Goal: Task Accomplishment & Management: Complete application form

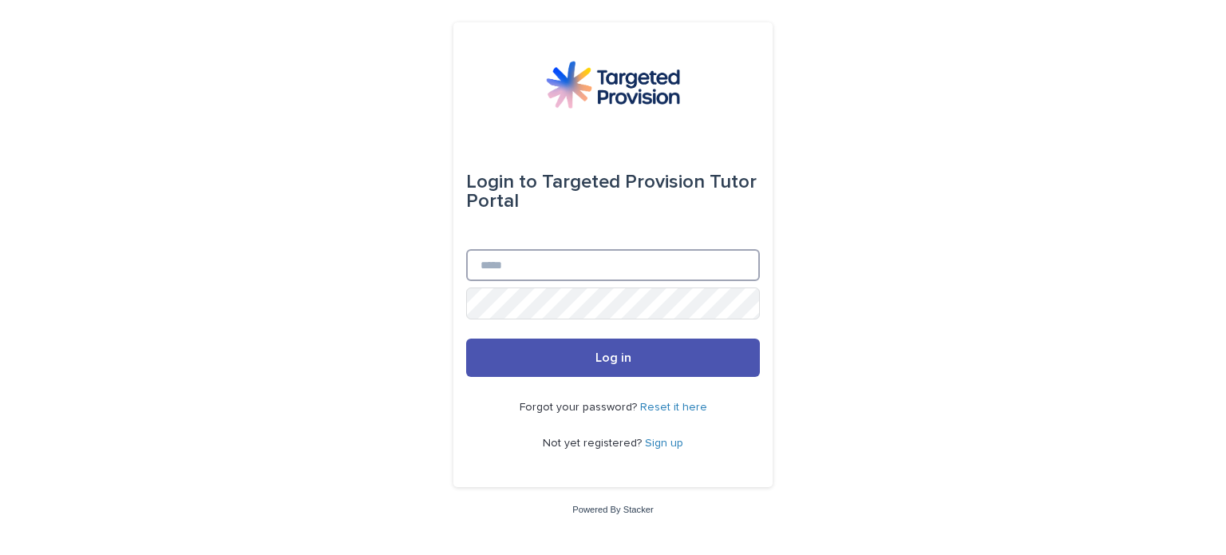
click at [508, 264] on input "Email" at bounding box center [613, 265] width 294 height 32
type input "**********"
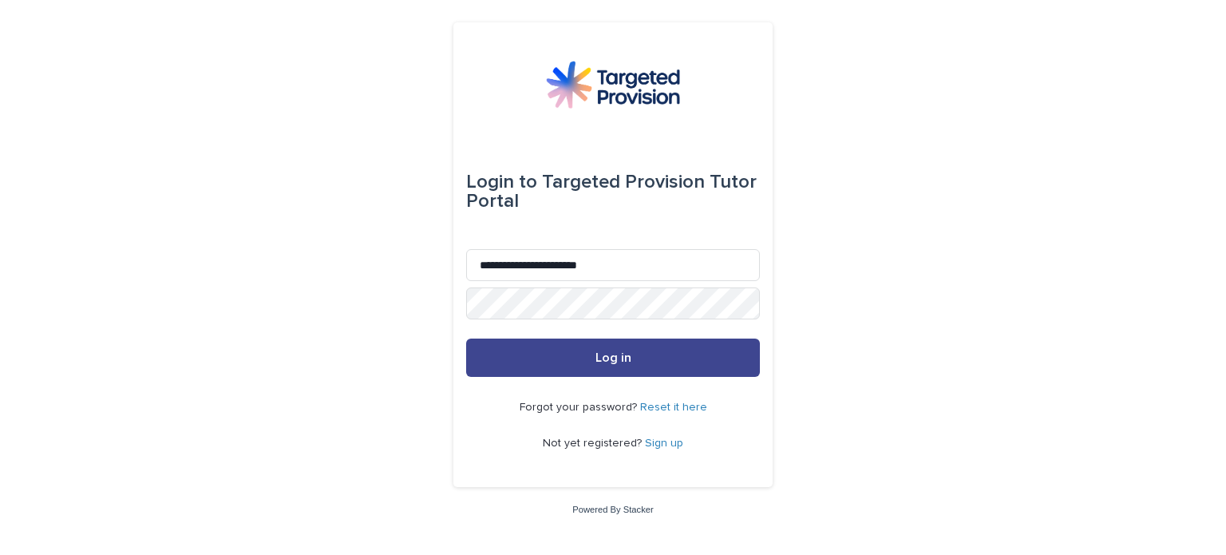
click at [600, 355] on span "Log in" at bounding box center [614, 357] width 36 height 13
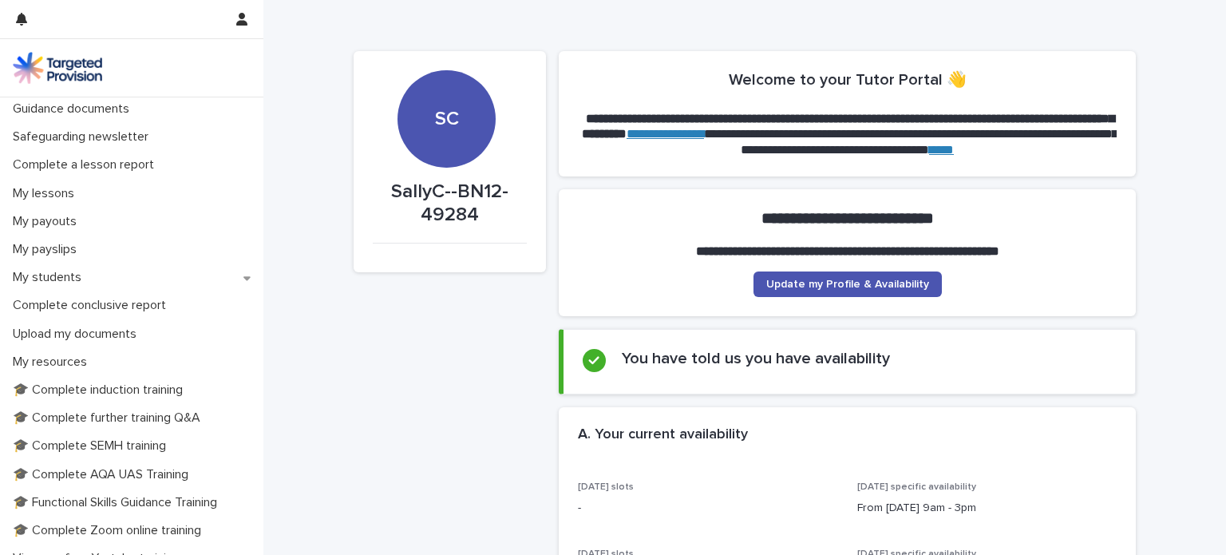
scroll to position [141, 0]
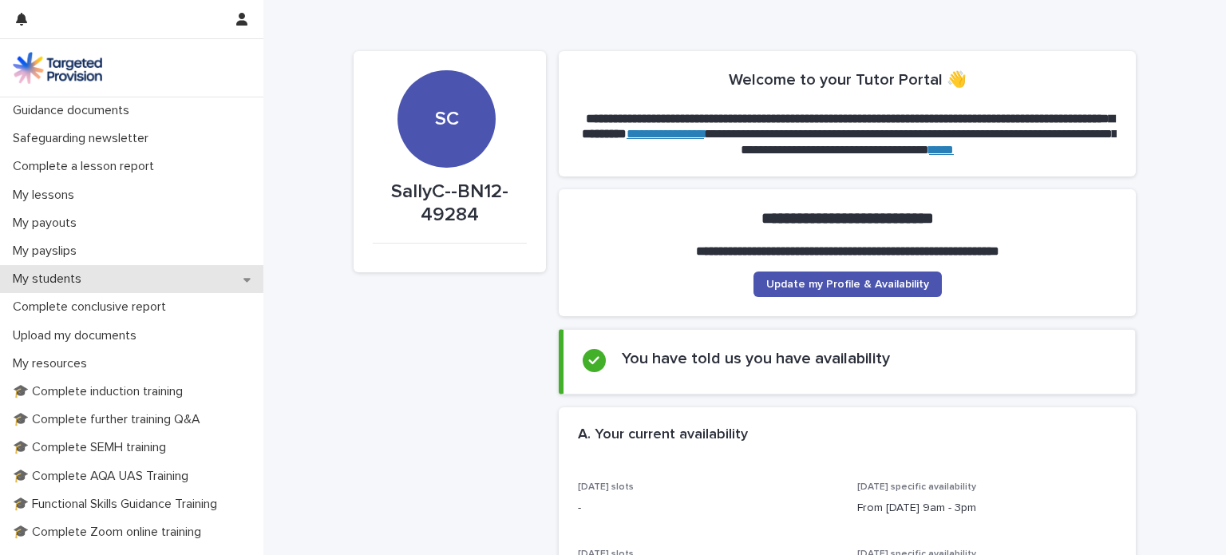
click at [46, 274] on p "My students" at bounding box center [50, 278] width 88 height 15
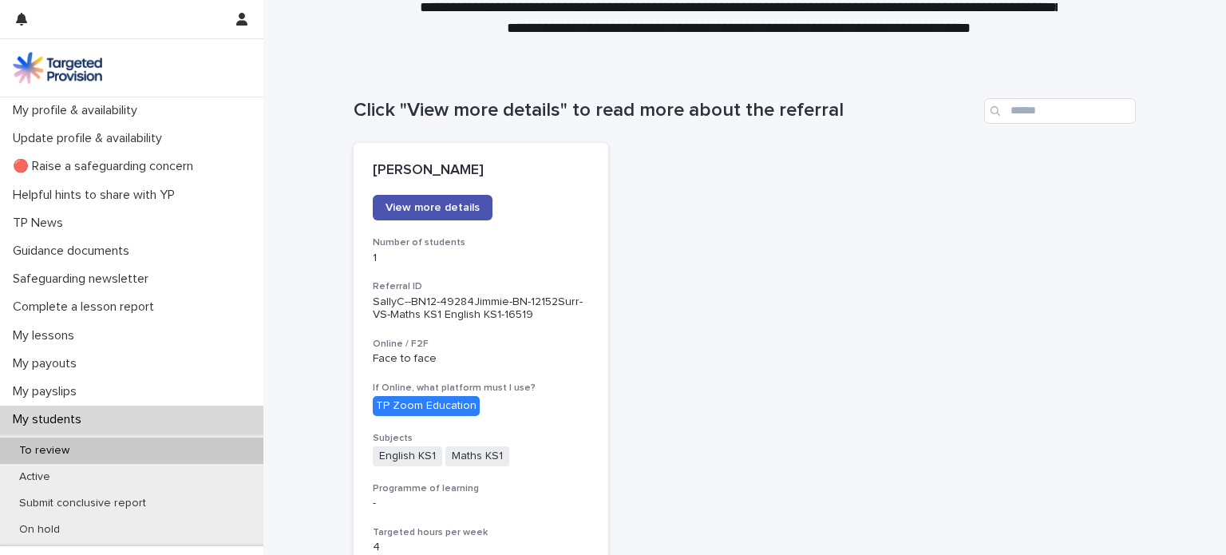
scroll to position [99, 0]
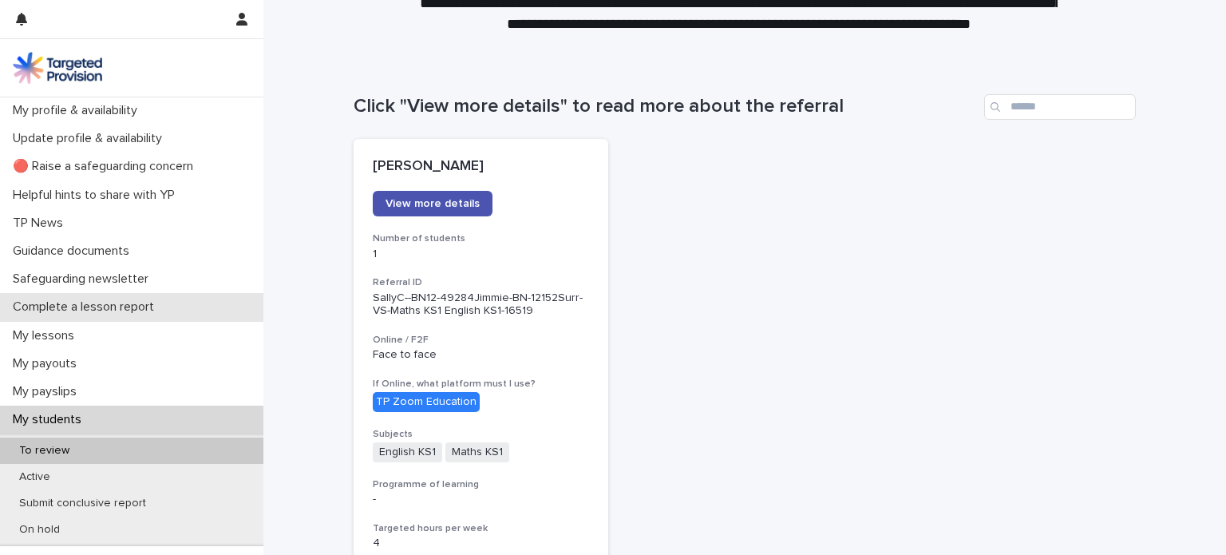
click at [101, 305] on p "Complete a lesson report" at bounding box center [86, 306] width 160 height 15
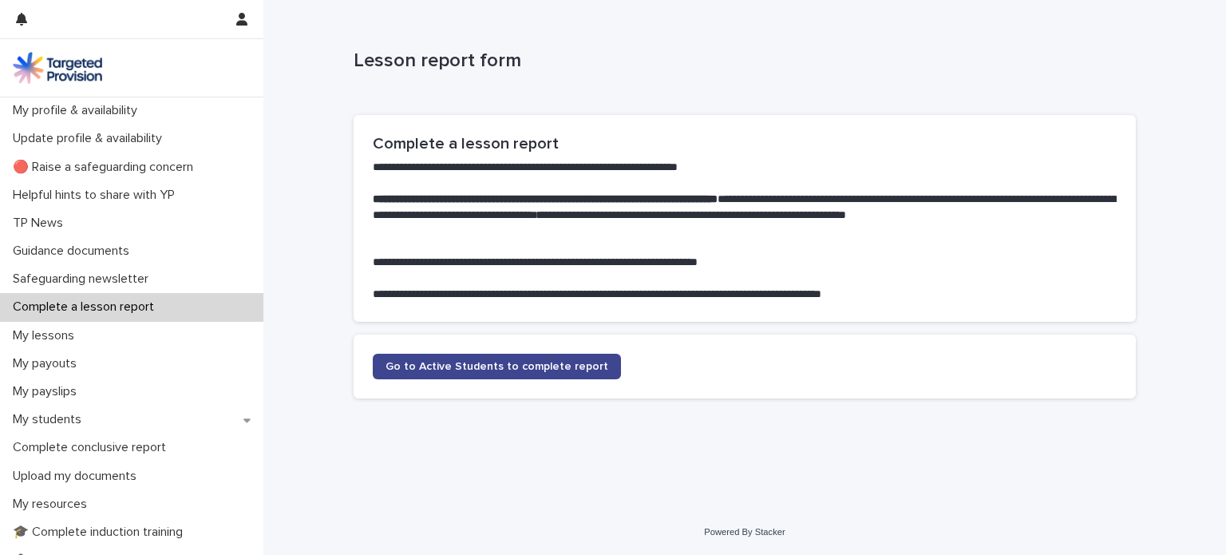
click at [475, 368] on span "Go to Active Students to complete report" at bounding box center [497, 366] width 223 height 11
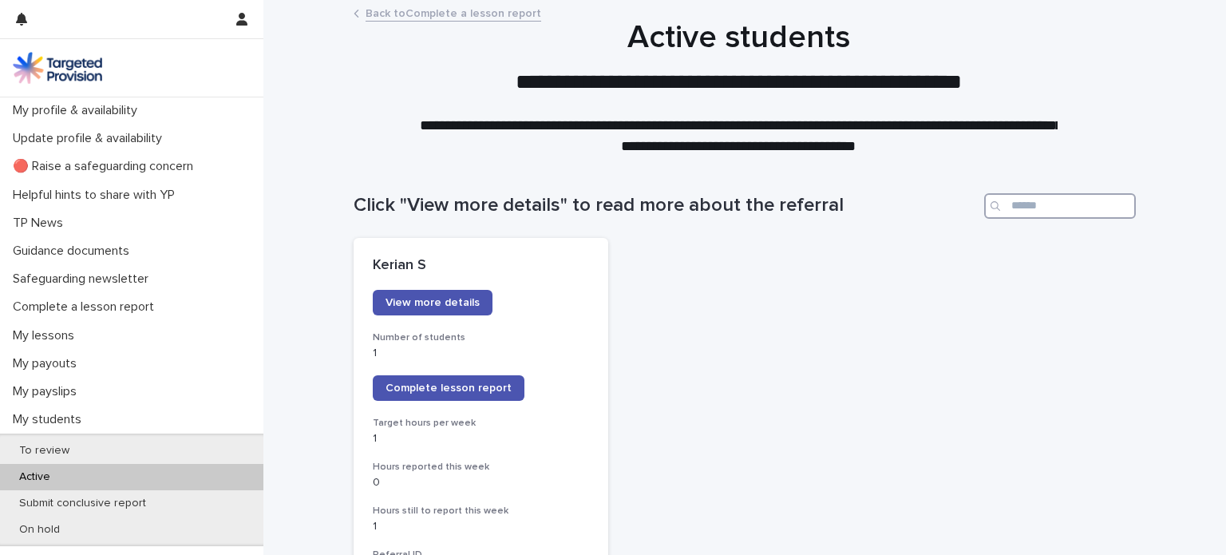
click at [1028, 207] on input "Search" at bounding box center [1060, 206] width 152 height 26
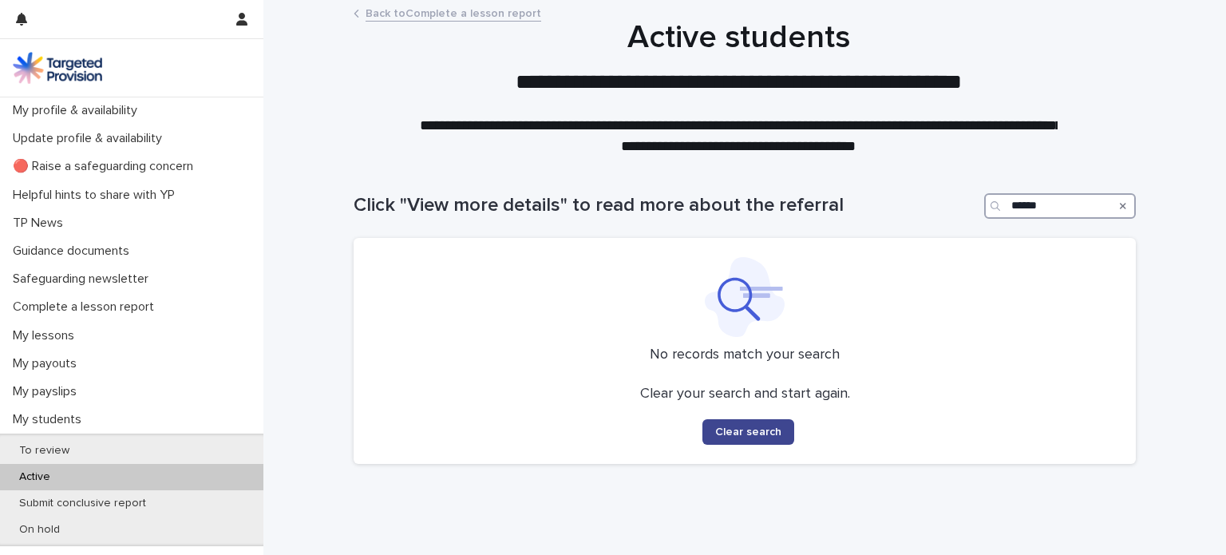
type input "******"
click at [762, 431] on span "Clear search" at bounding box center [748, 431] width 66 height 11
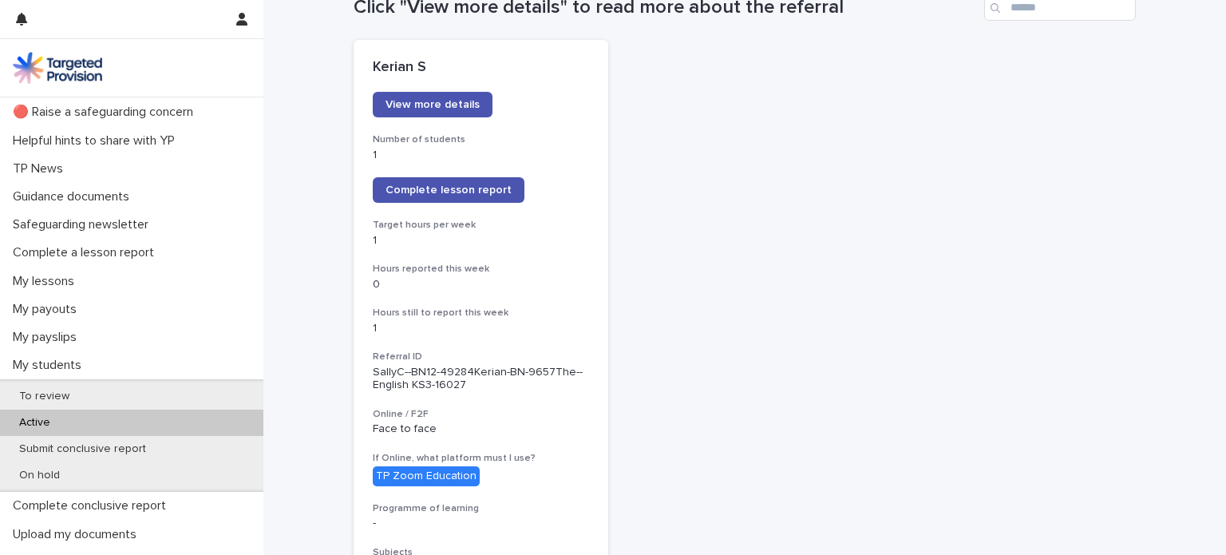
scroll to position [59, 0]
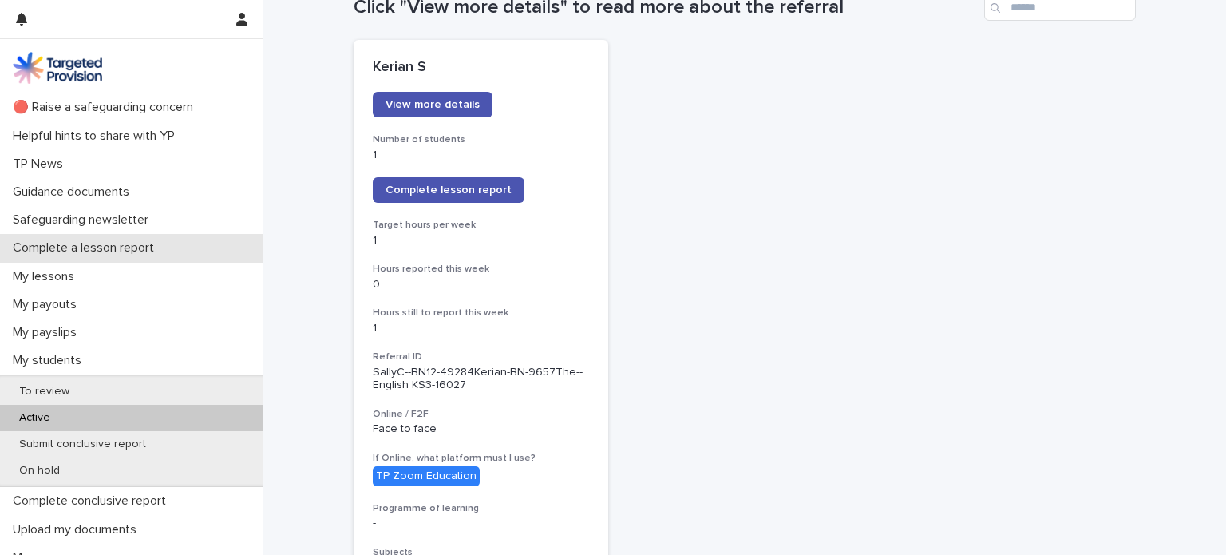
click at [88, 247] on p "Complete a lesson report" at bounding box center [86, 247] width 160 height 15
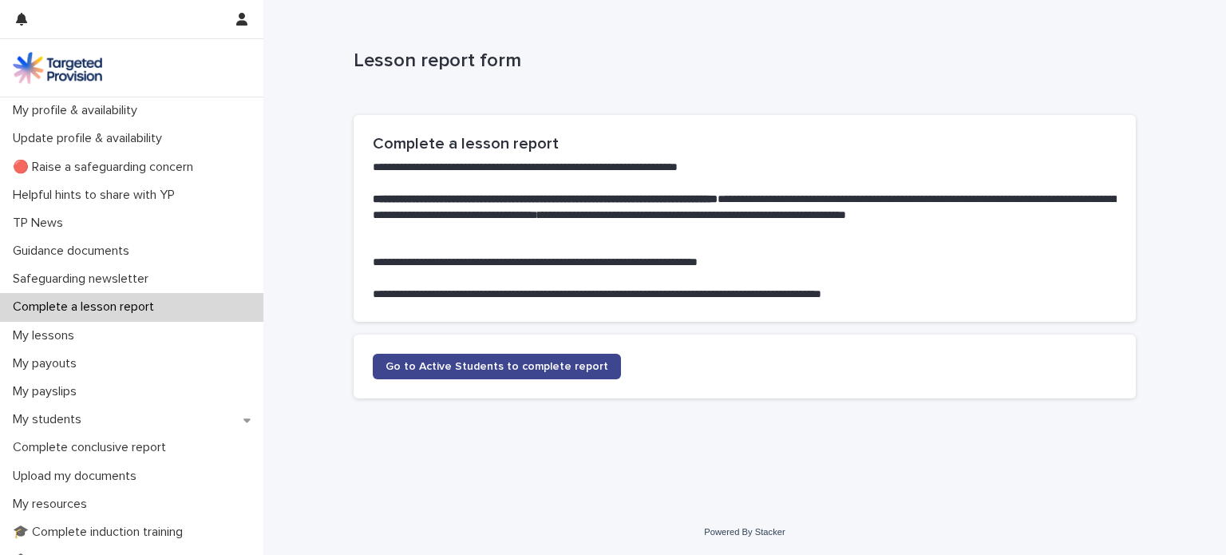
click at [486, 363] on span "Go to Active Students to complete report" at bounding box center [497, 366] width 223 height 11
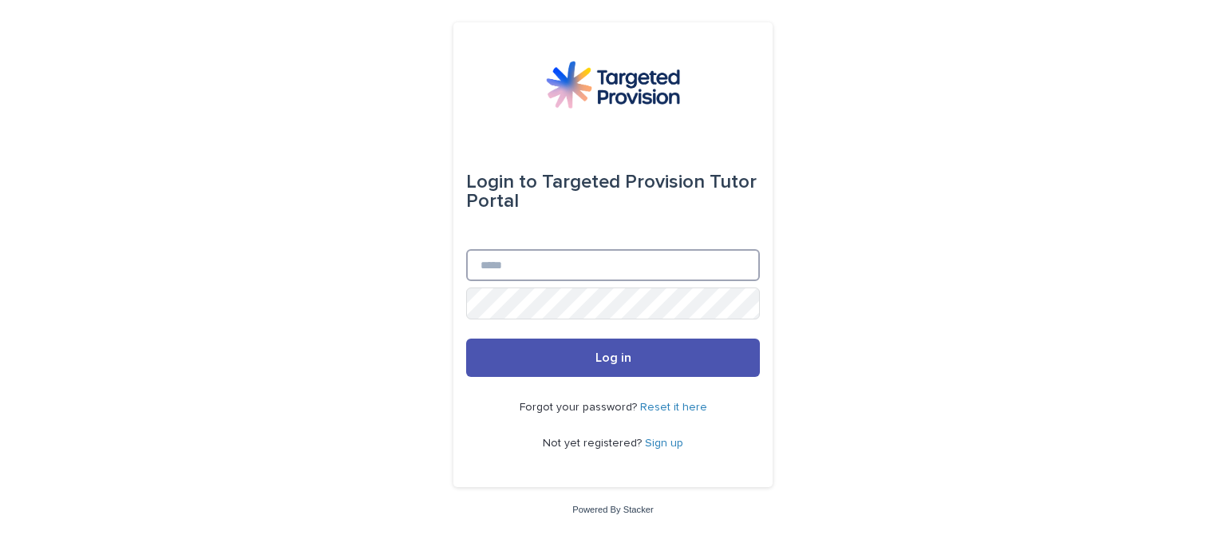
click at [497, 255] on input "Email" at bounding box center [613, 265] width 294 height 32
type input "**********"
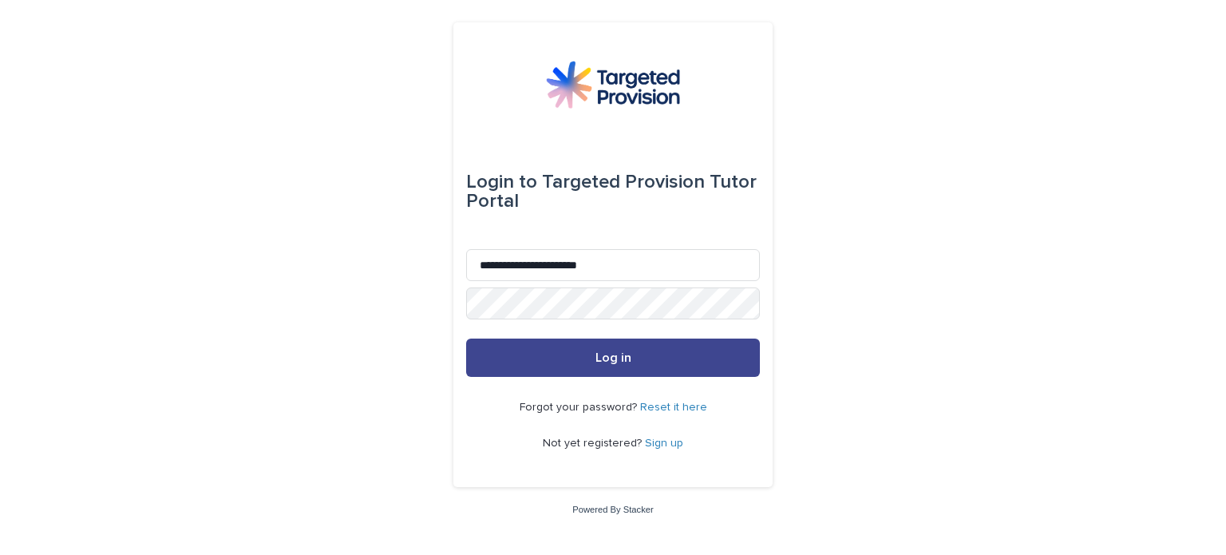
click at [614, 358] on span "Log in" at bounding box center [614, 357] width 36 height 13
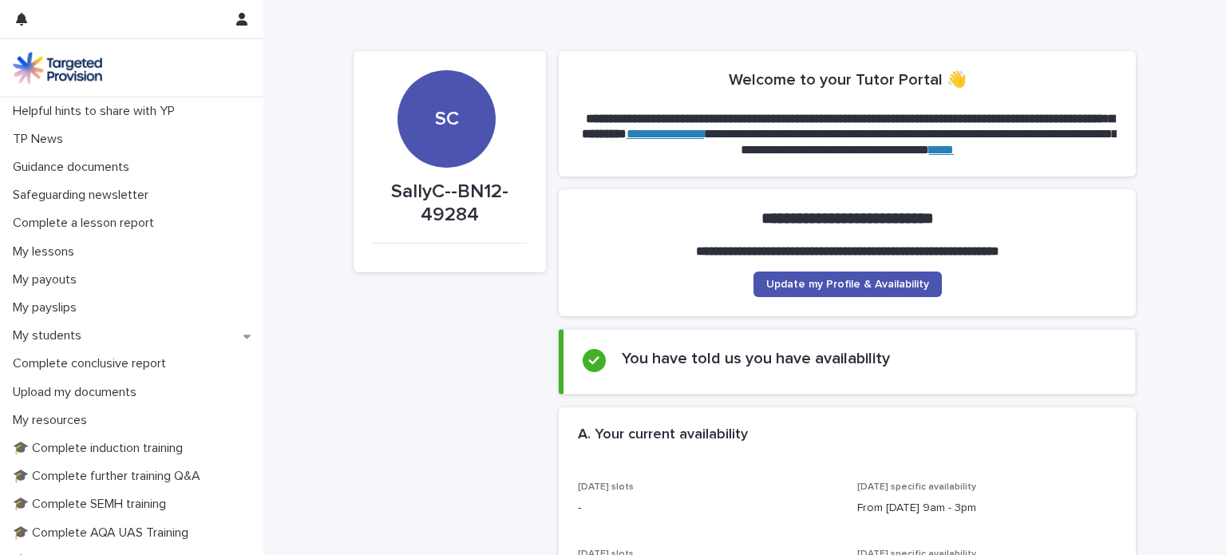
scroll to position [83, 0]
click at [57, 341] on p "My students" at bounding box center [50, 336] width 88 height 15
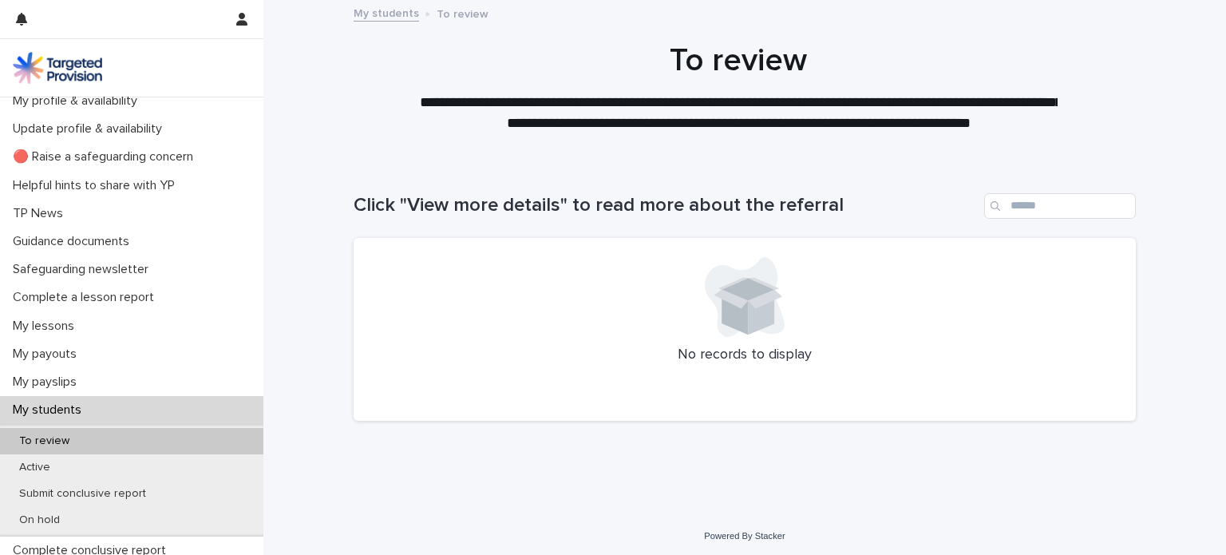
scroll to position [4, 0]
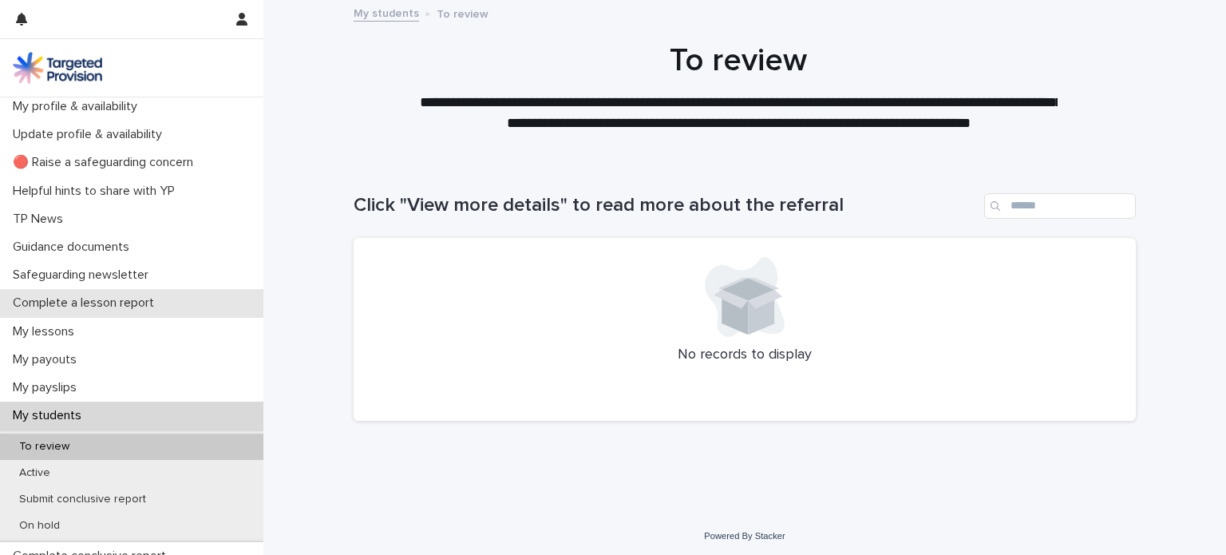
click at [134, 306] on p "Complete a lesson report" at bounding box center [86, 302] width 160 height 15
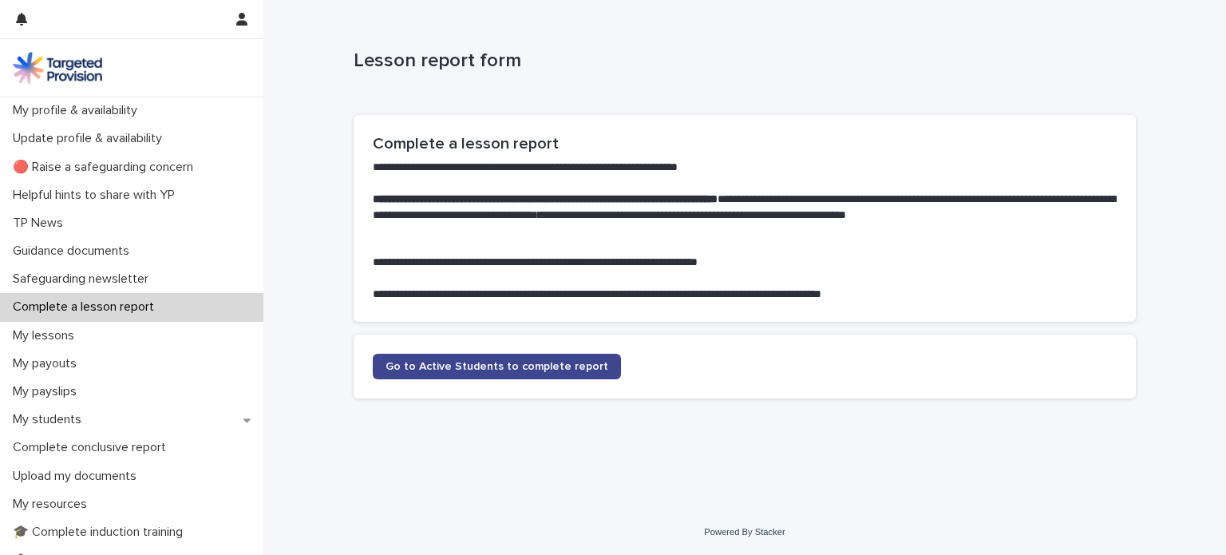
click at [544, 358] on link "Go to Active Students to complete report" at bounding box center [497, 367] width 248 height 26
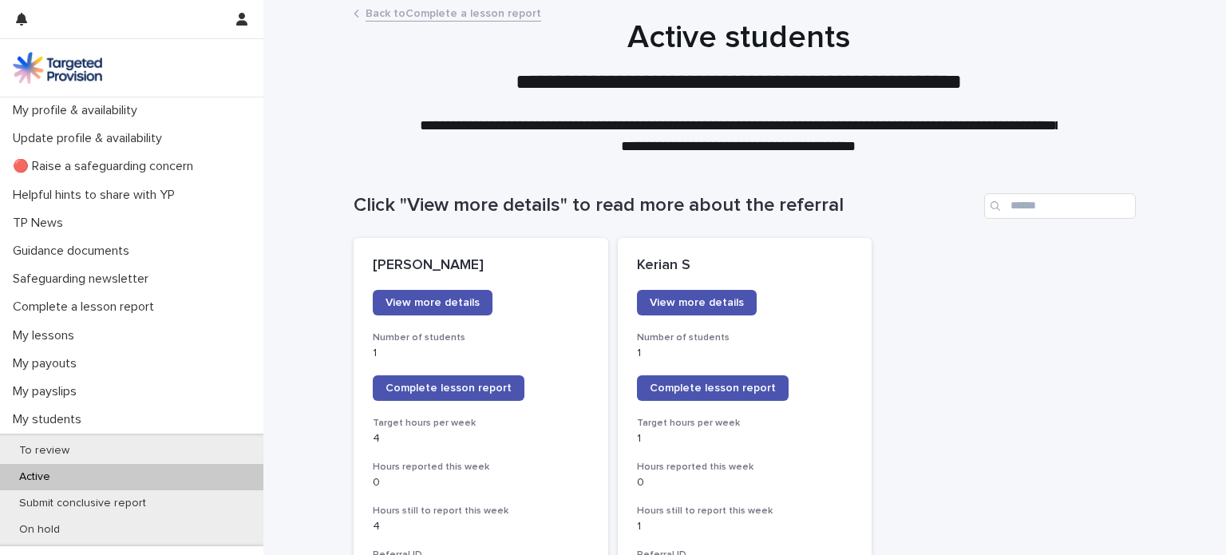
click at [422, 299] on span "View more details" at bounding box center [433, 302] width 94 height 11
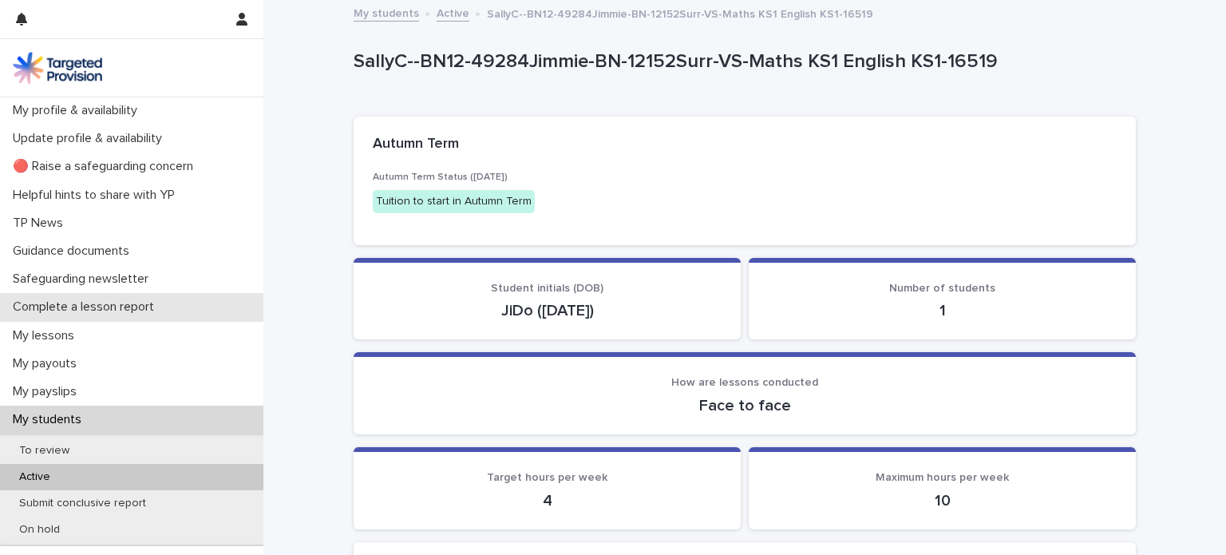
click at [144, 306] on p "Complete a lesson report" at bounding box center [86, 306] width 160 height 15
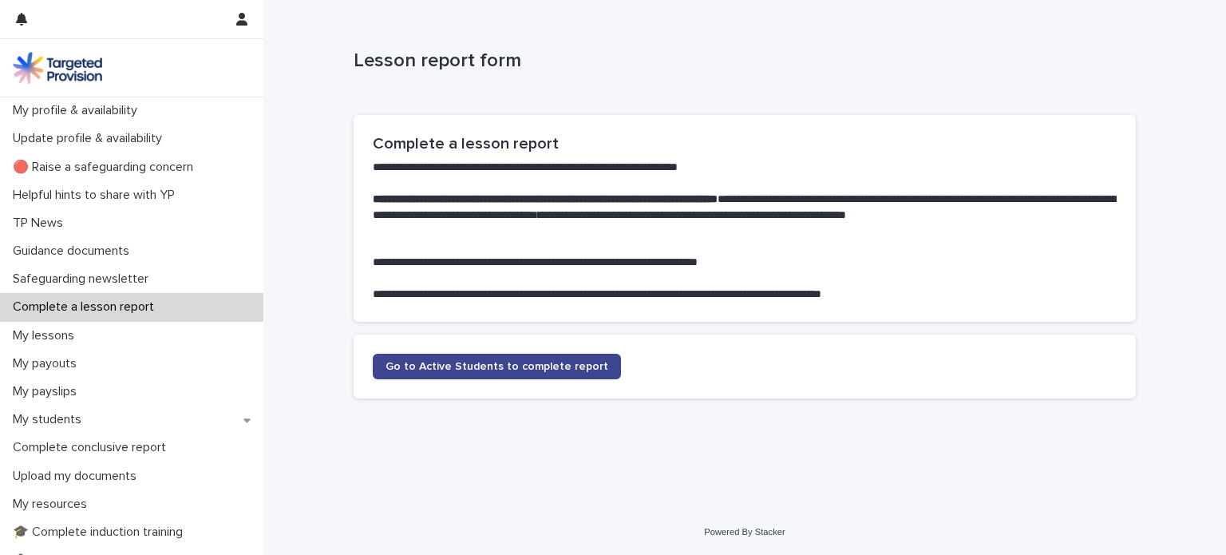
click at [502, 370] on span "Go to Active Students to complete report" at bounding box center [497, 366] width 223 height 11
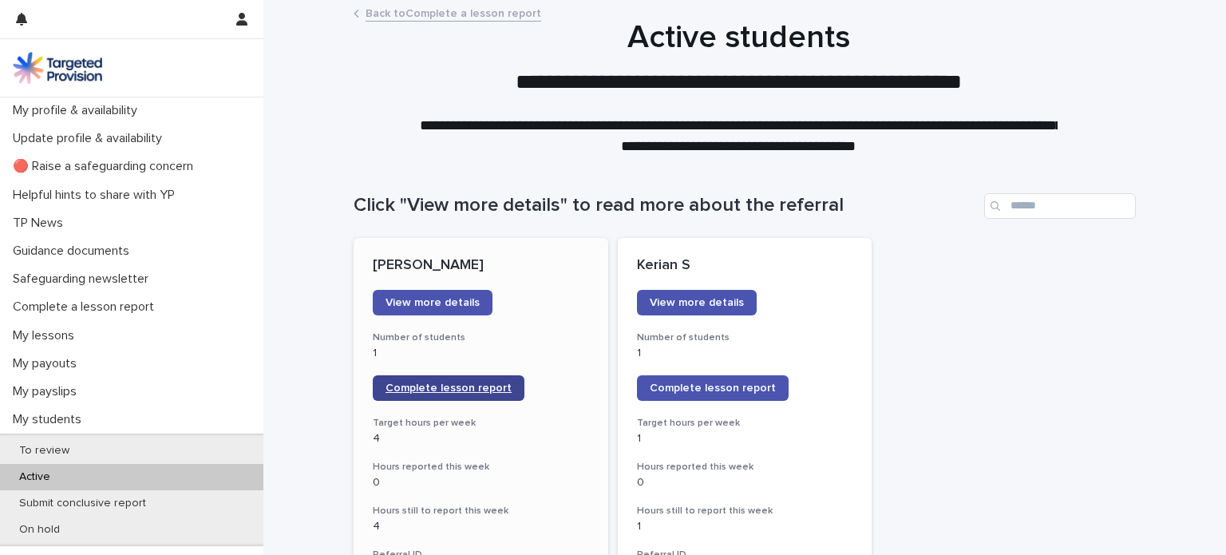
click at [457, 388] on span "Complete lesson report" at bounding box center [449, 387] width 126 height 11
